Goal: Check status: Check status

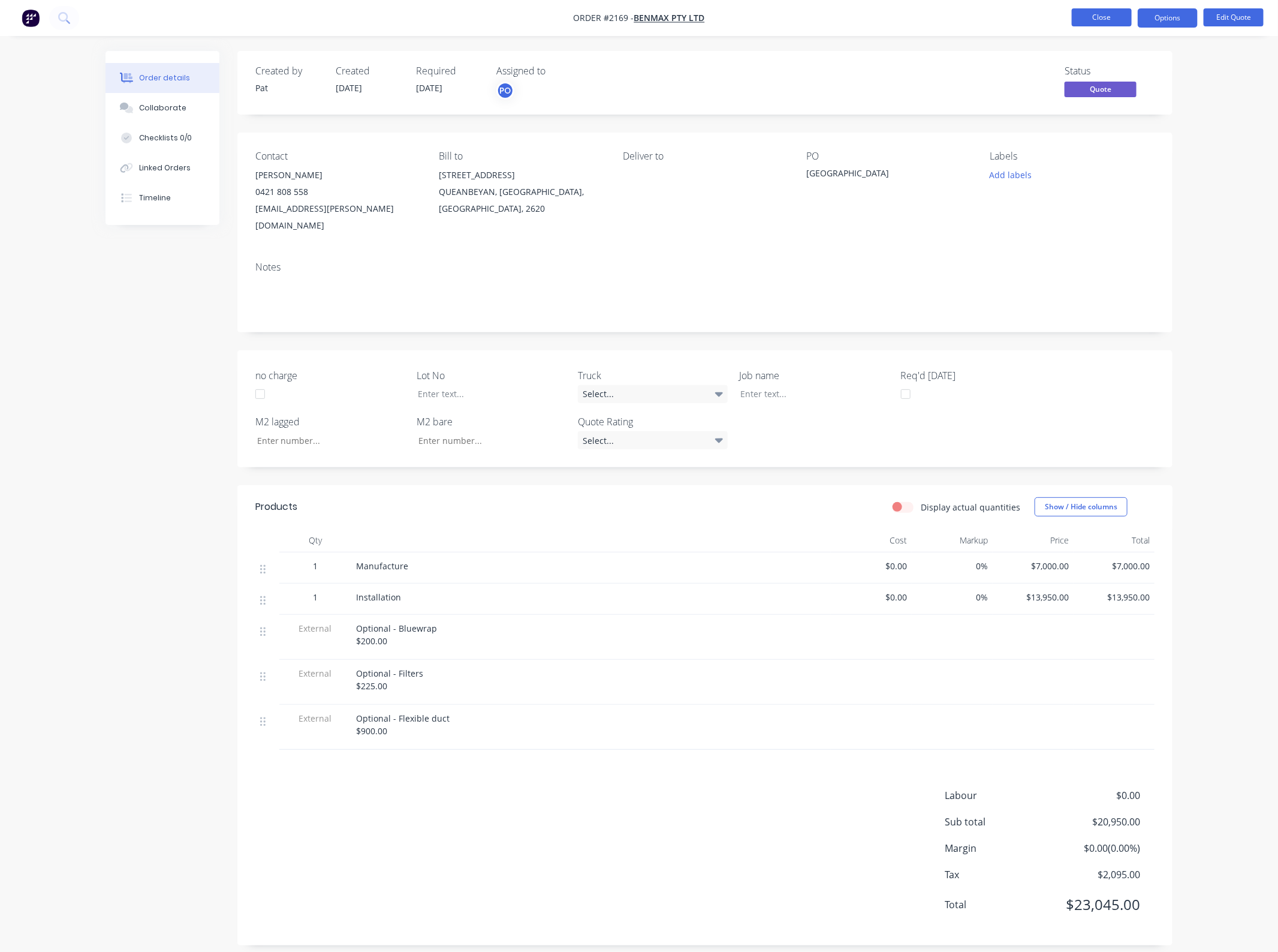
click at [1098, 21] on button "Close" at bounding box center [1102, 17] width 60 height 18
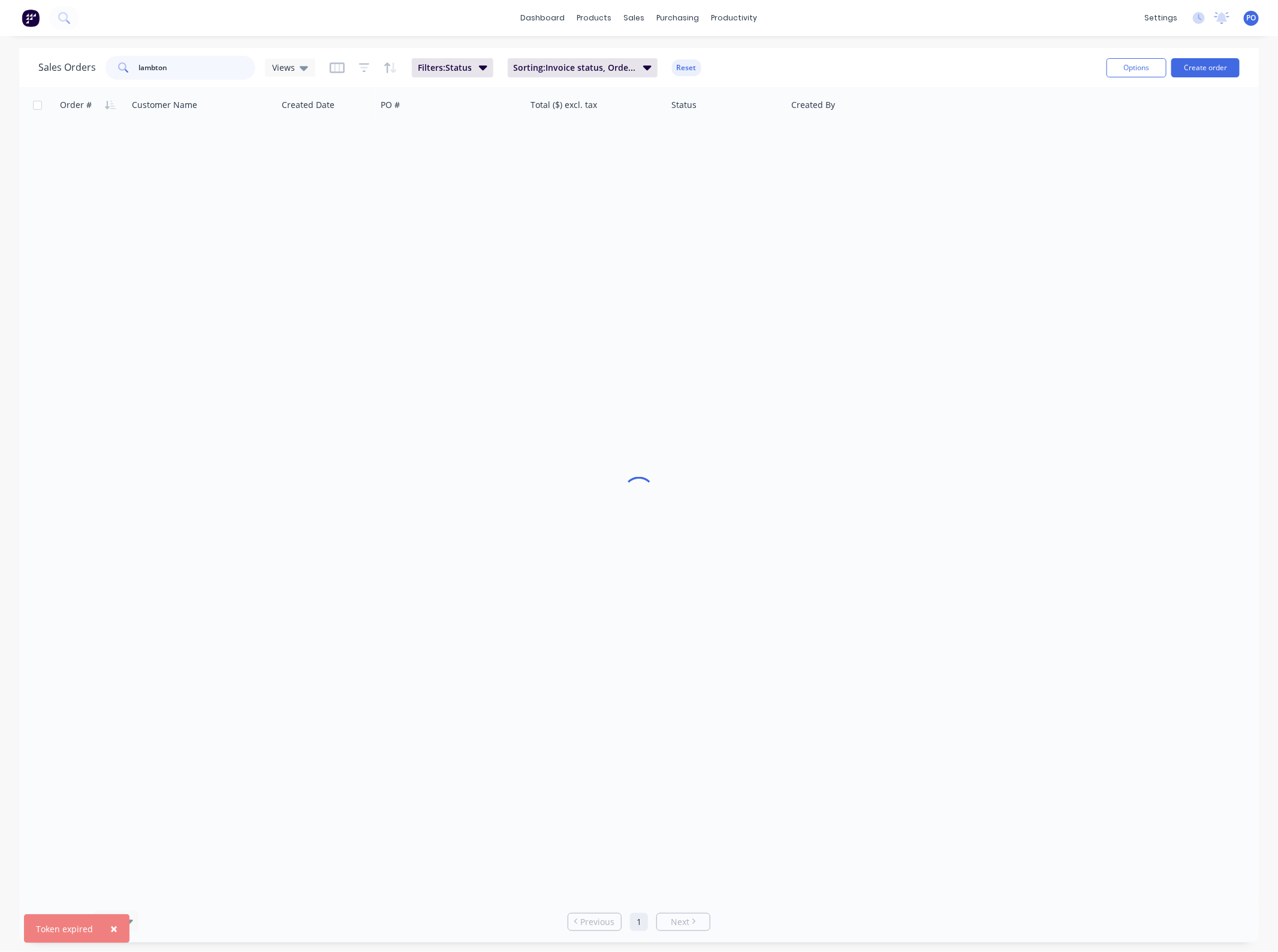
click at [178, 67] on input "lambton" at bounding box center [197, 68] width 117 height 24
